Goal: Find specific page/section: Find specific page/section

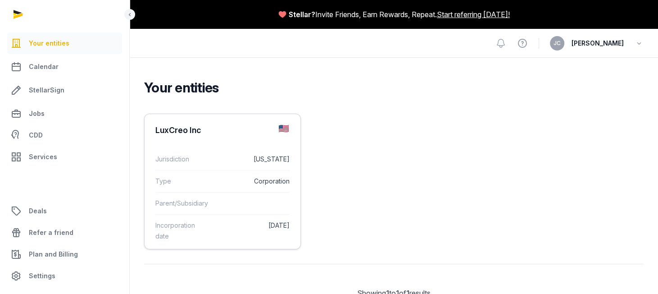
click at [186, 155] on dt "Jurisdiction" at bounding box center [180, 159] width 51 height 11
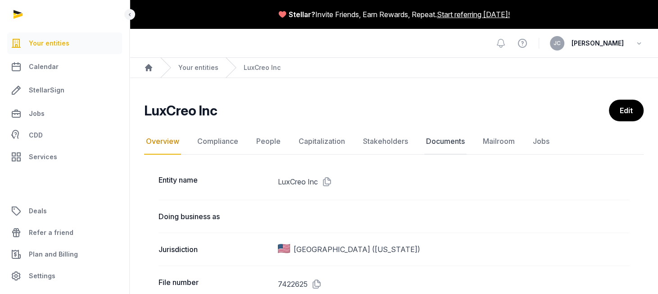
click at [444, 141] on link "Documents" at bounding box center [445, 141] width 42 height 26
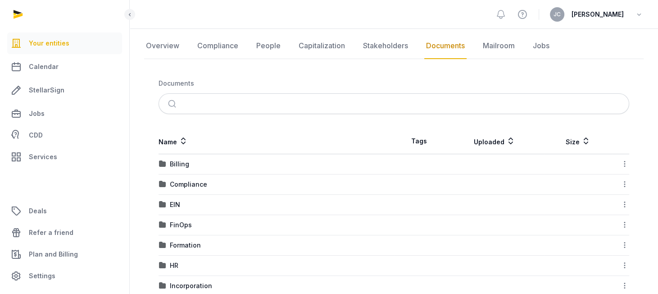
scroll to position [135, 0]
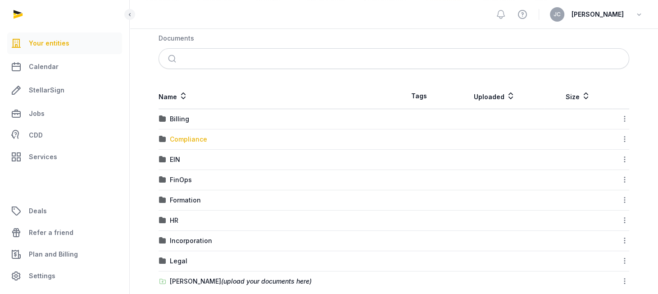
click at [193, 140] on div "Compliance" at bounding box center [188, 139] width 37 height 9
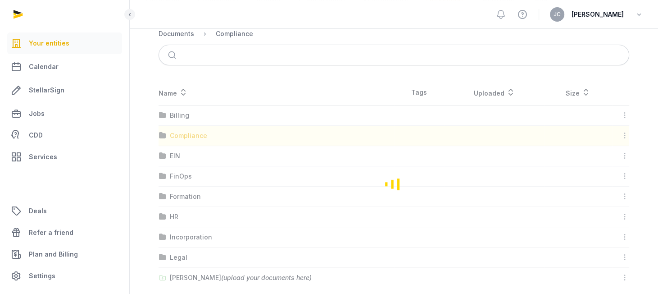
scroll to position [85, 0]
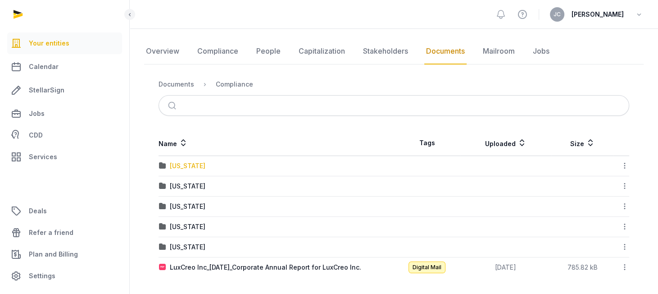
click at [189, 165] on div "[US_STATE]" at bounding box center [188, 165] width 36 height 9
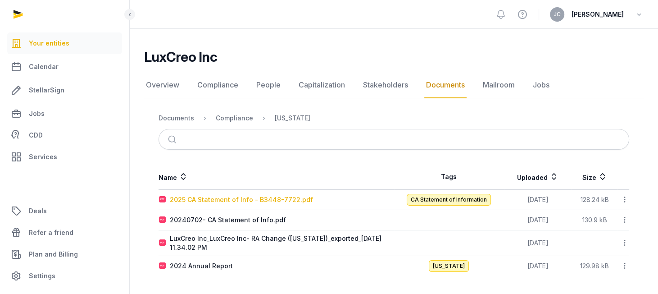
scroll to position [50, 0]
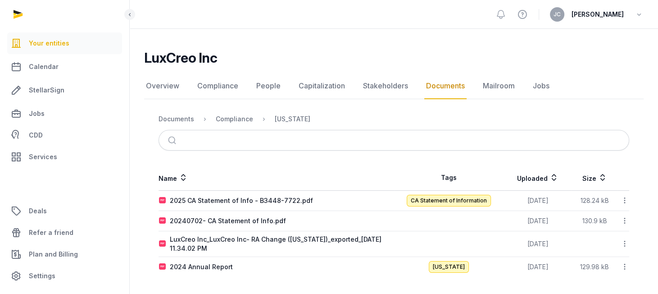
click at [598, 9] on span "[PERSON_NAME]" at bounding box center [598, 14] width 52 height 11
click at [636, 11] on div "[PERSON_NAME]" at bounding box center [597, 14] width 94 height 14
click at [638, 11] on icon "button" at bounding box center [639, 14] width 9 height 13
click at [567, 48] on button "Sign out" at bounding box center [593, 51] width 101 height 16
